Goal: Check status: Check status

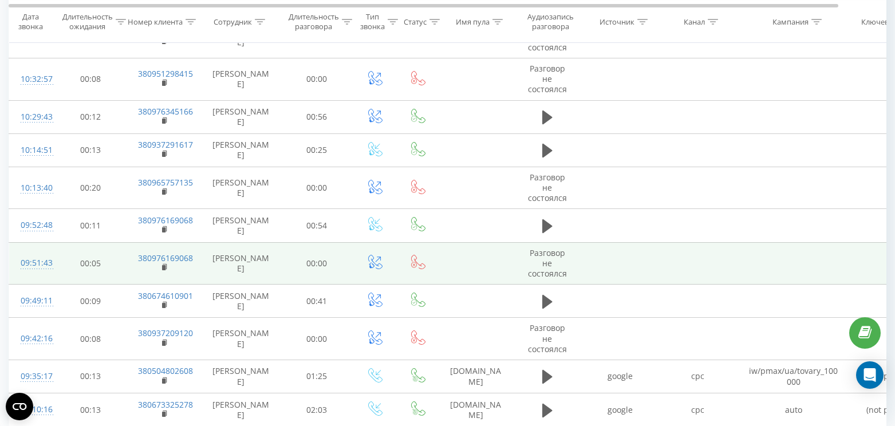
scroll to position [616, 0]
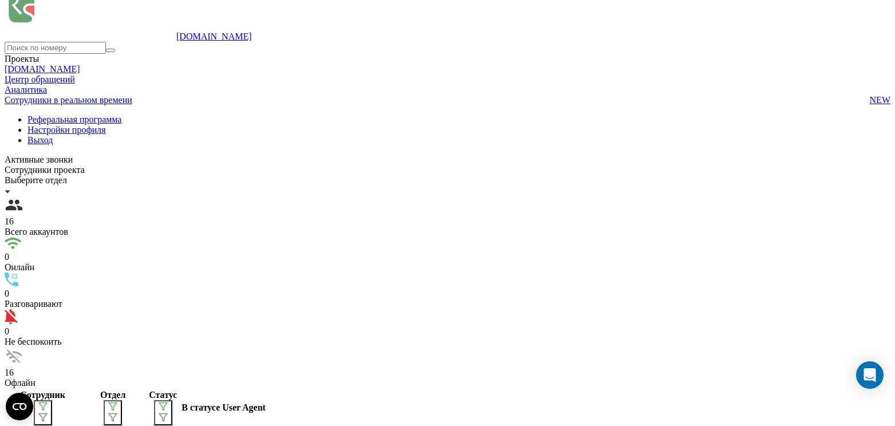
scroll to position [16, 0]
